Goal: Navigation & Orientation: Find specific page/section

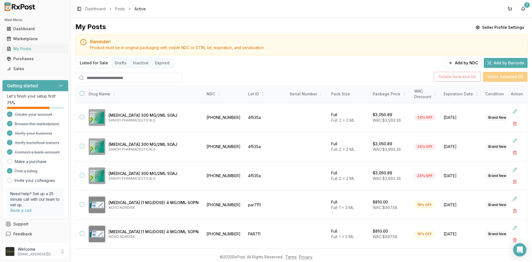
click at [38, 52] on link "My Posts" at bounding box center [35, 49] width 62 height 10
click at [51, 70] on div "Sales" at bounding box center [35, 69] width 57 height 6
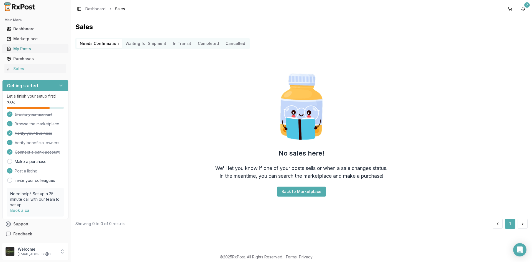
click at [17, 50] on div "My Posts" at bounding box center [35, 49] width 57 height 6
